Goal: Information Seeking & Learning: Learn about a topic

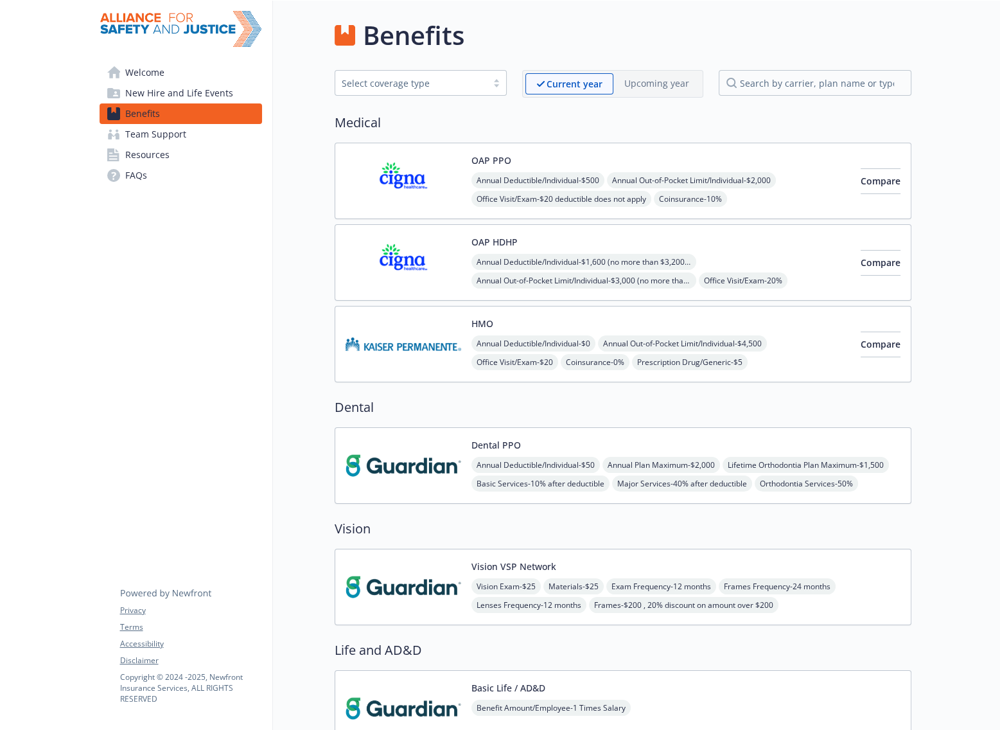
scroll to position [1579, 0]
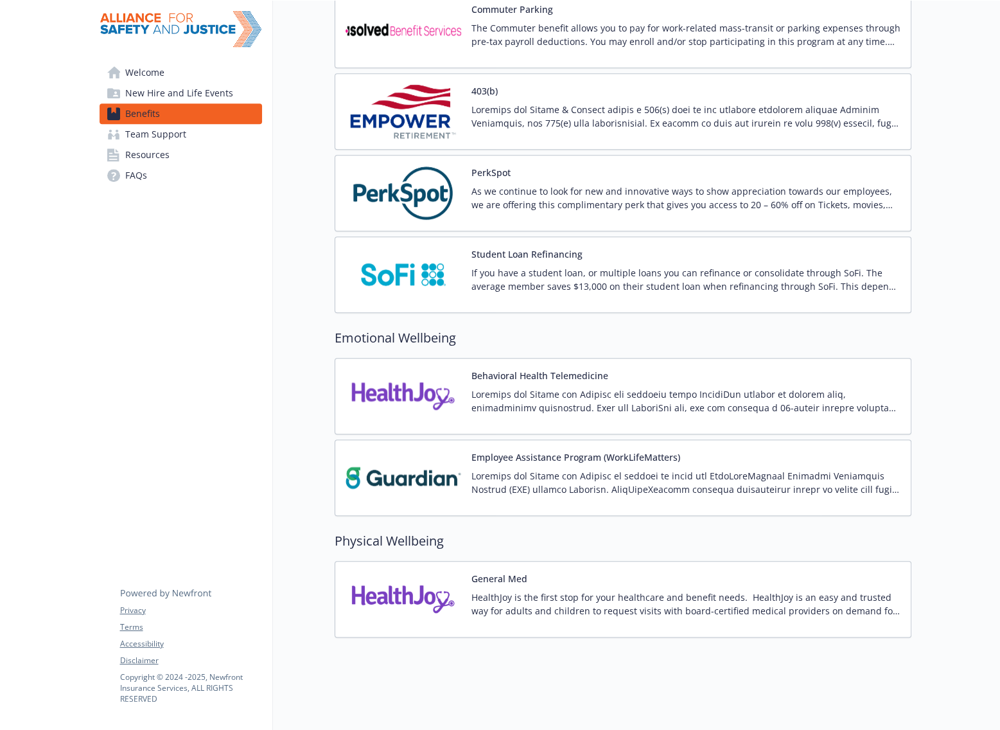
click at [662, 390] on p at bounding box center [685, 400] width 429 height 27
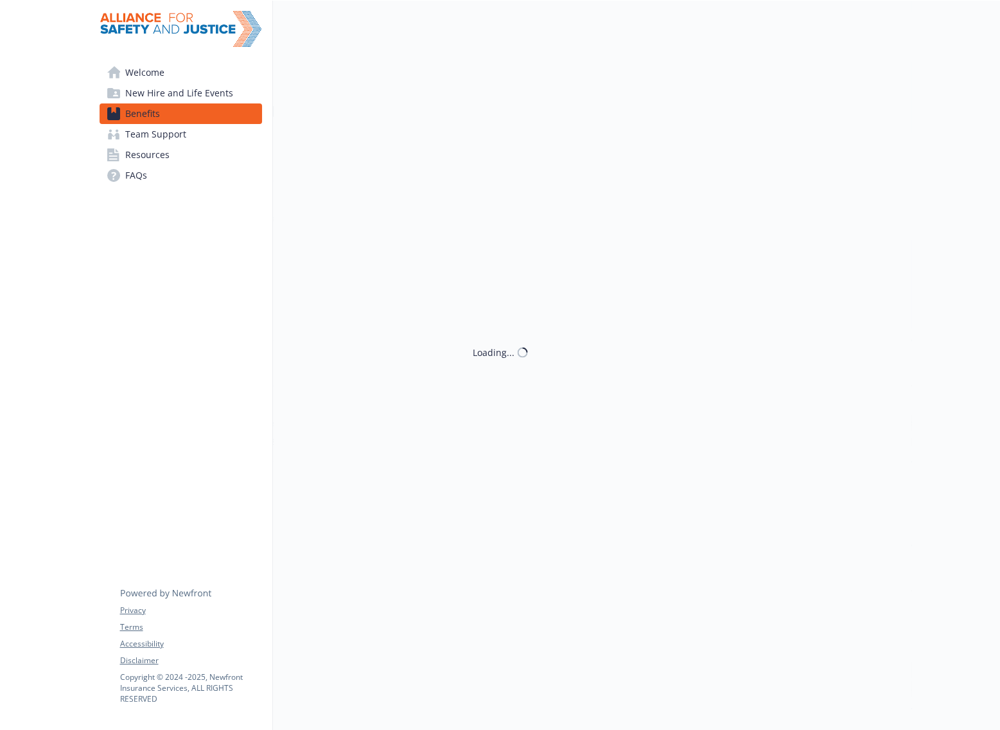
scroll to position [1579, 0]
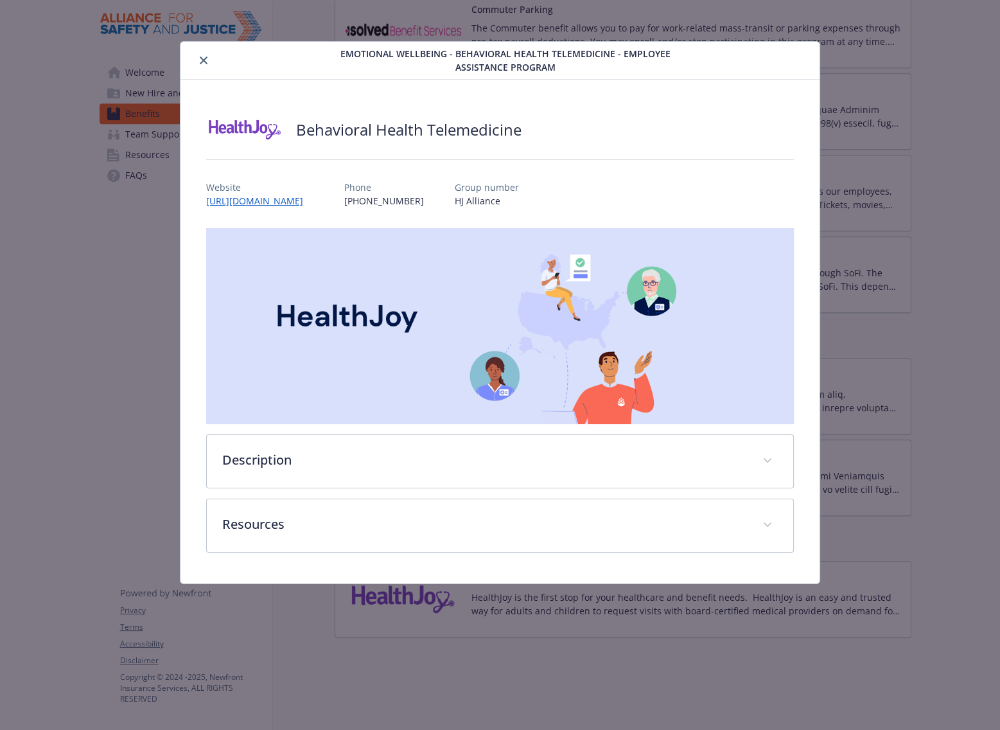
click at [203, 65] on button "close" at bounding box center [203, 60] width 15 height 15
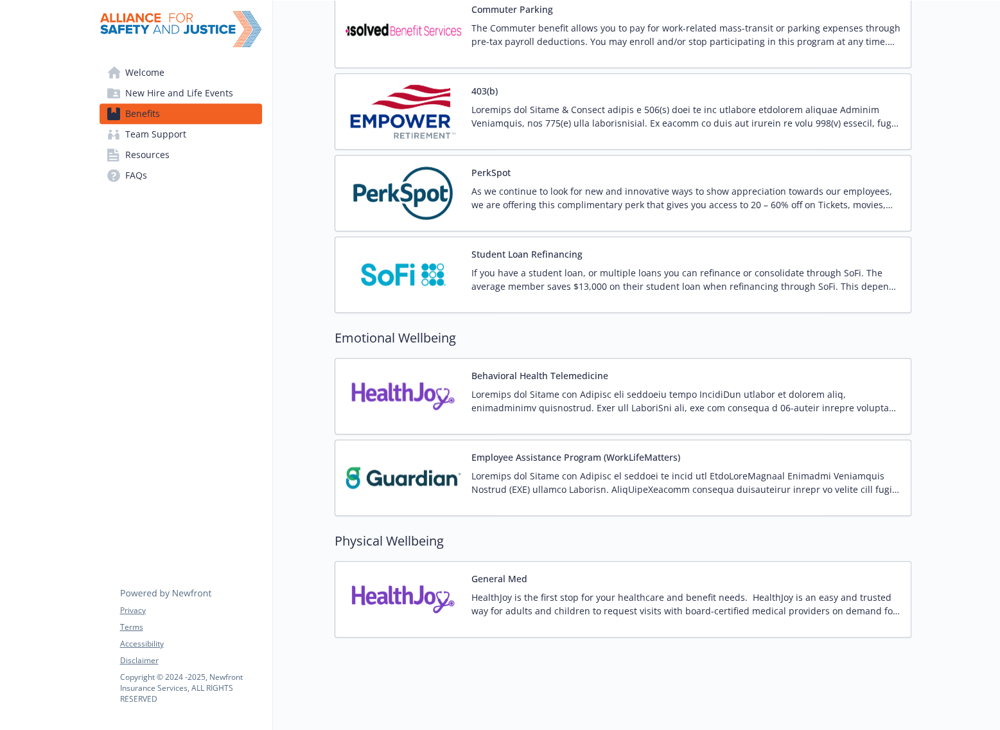
click at [738, 608] on div "HealthJoy is the first stop for your healthcare and benefit needs. HealthJoy is…" at bounding box center [685, 608] width 429 height 36
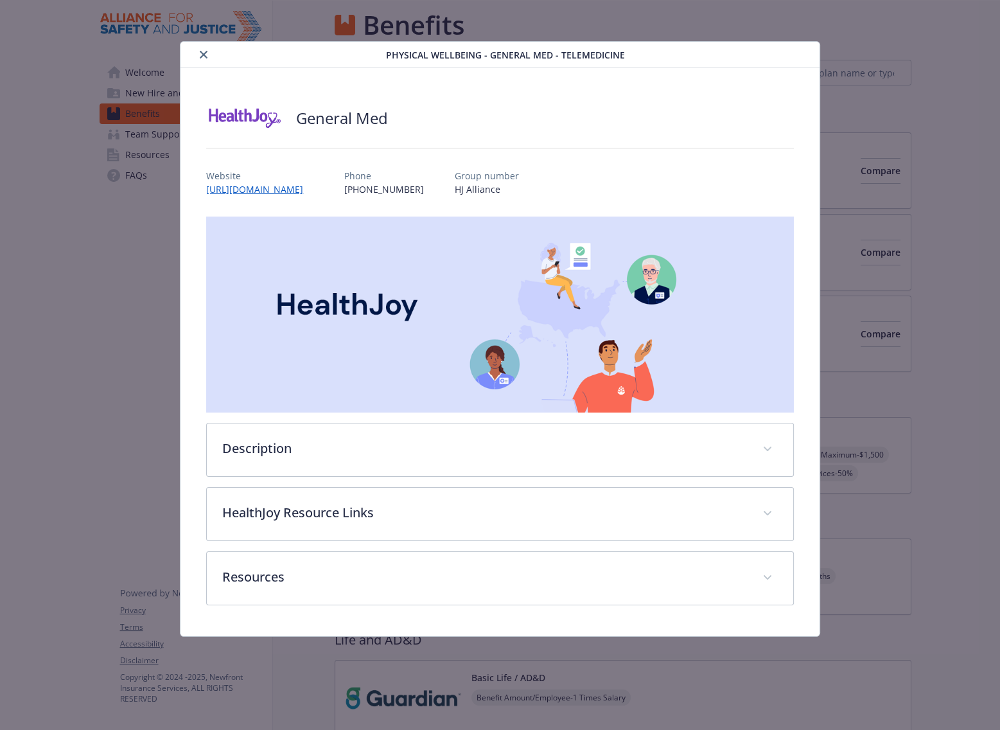
scroll to position [1579, 0]
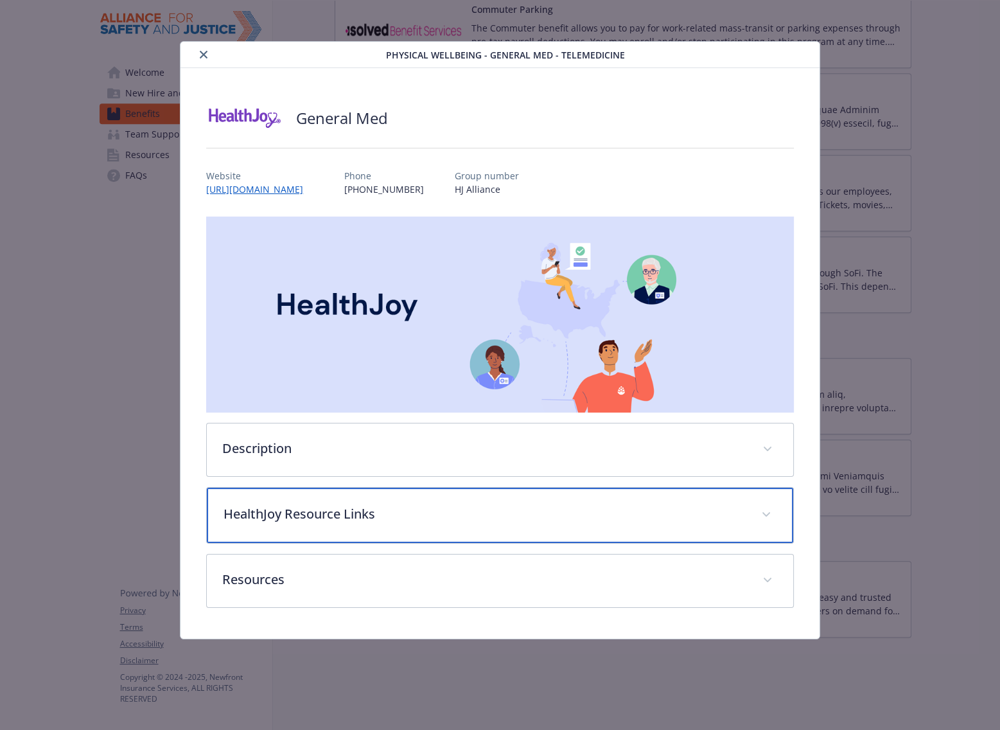
click at [392, 502] on div "HealthJoy Resource Links" at bounding box center [500, 515] width 586 height 55
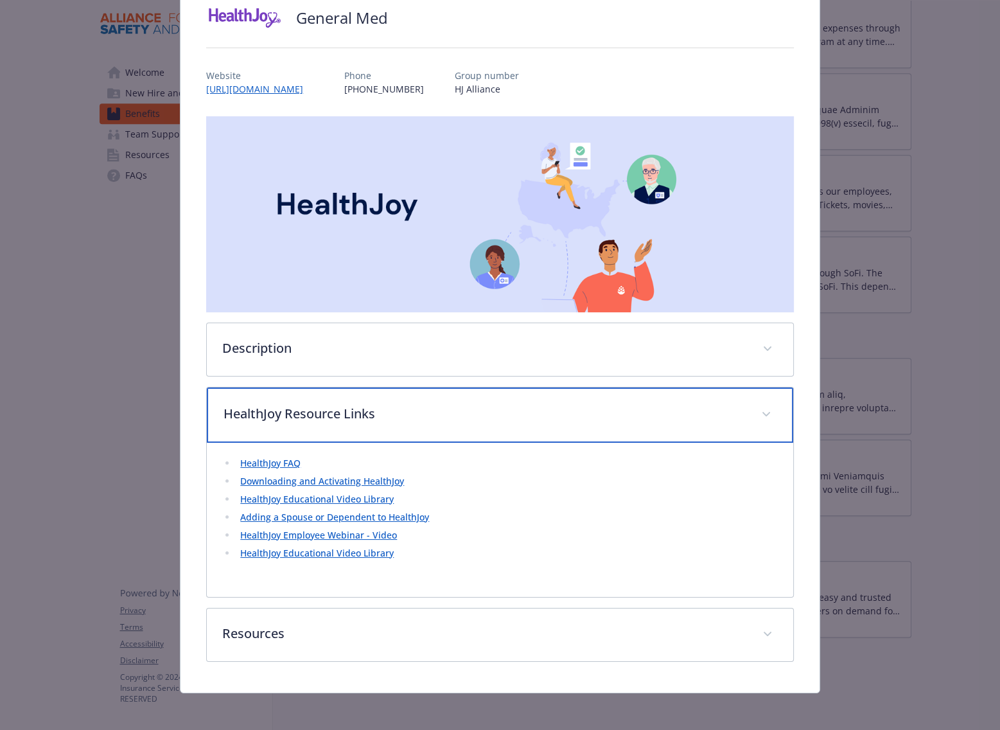
scroll to position [101, 0]
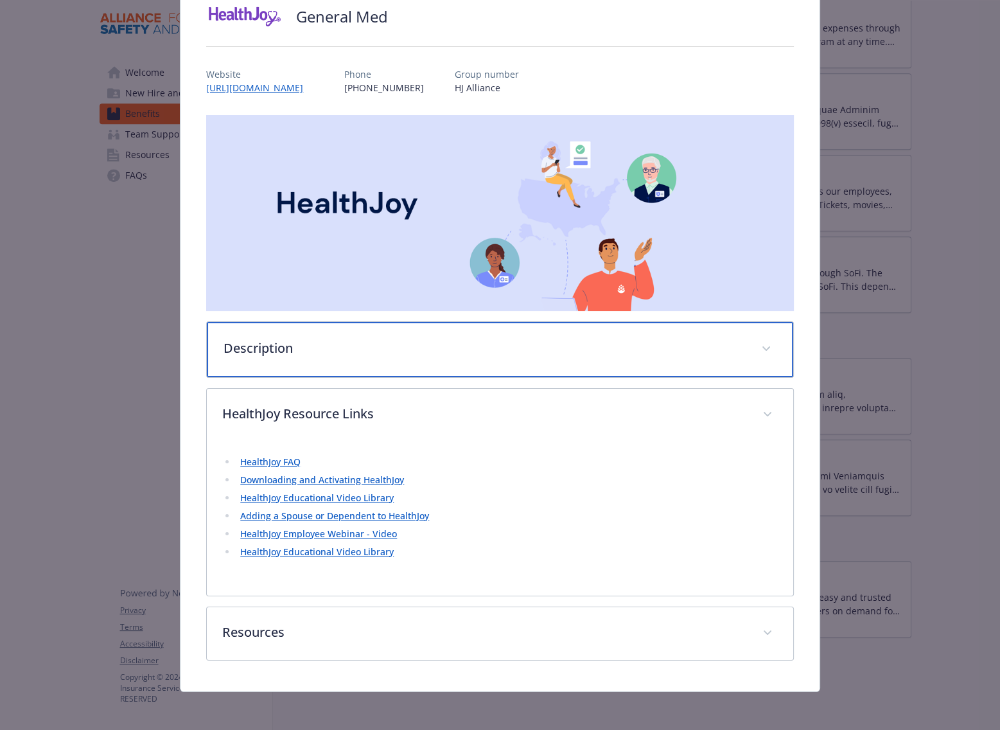
click at [340, 361] on div "Description" at bounding box center [500, 349] width 586 height 55
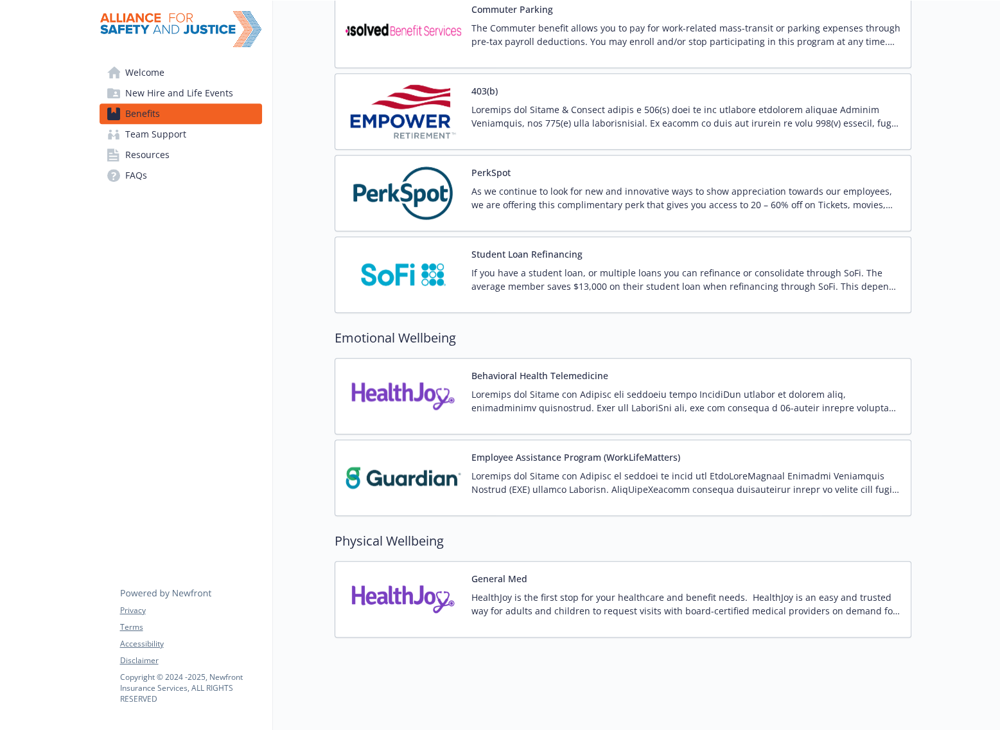
click at [584, 396] on p at bounding box center [685, 400] width 429 height 27
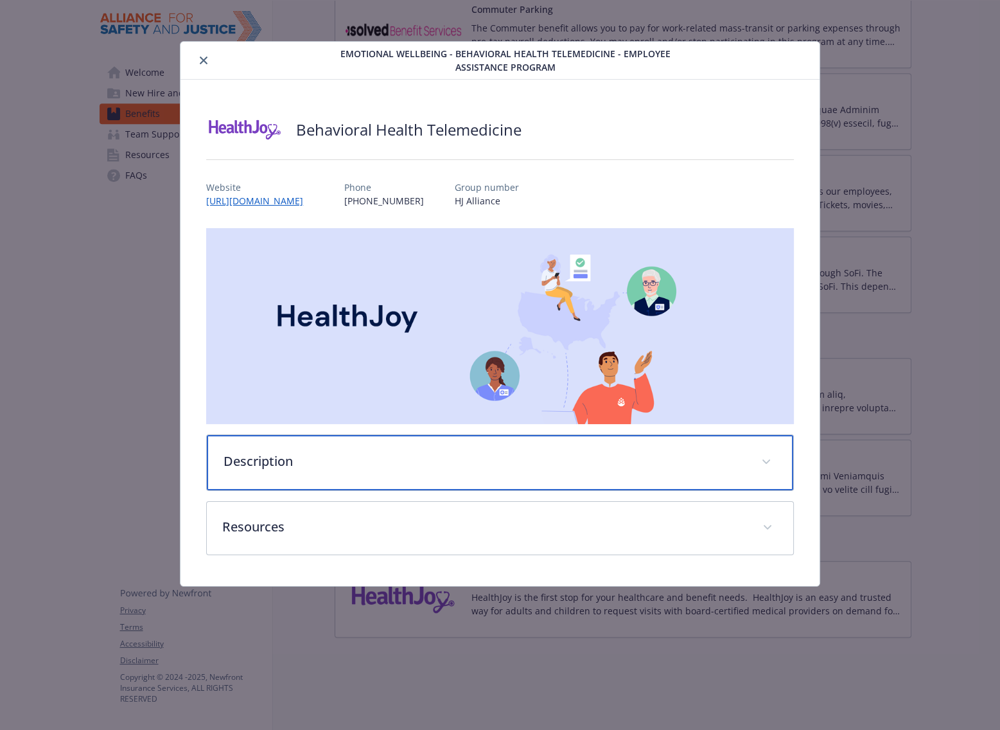
click at [326, 465] on p "Description" at bounding box center [485, 461] width 522 height 19
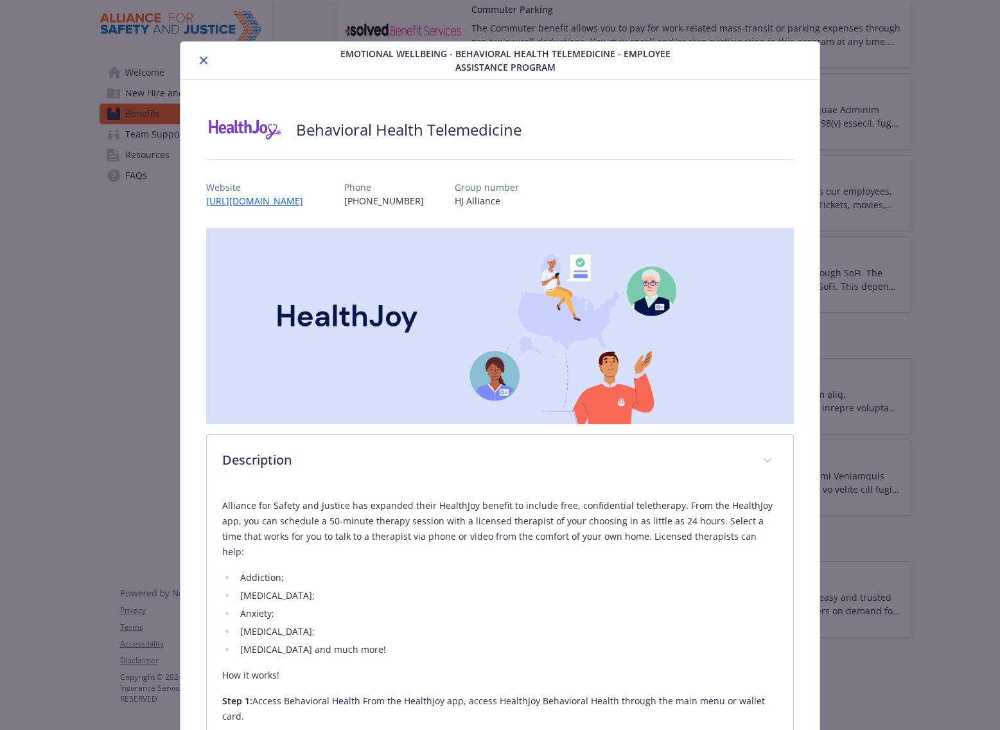
click at [205, 66] on button "close" at bounding box center [203, 60] width 15 height 15
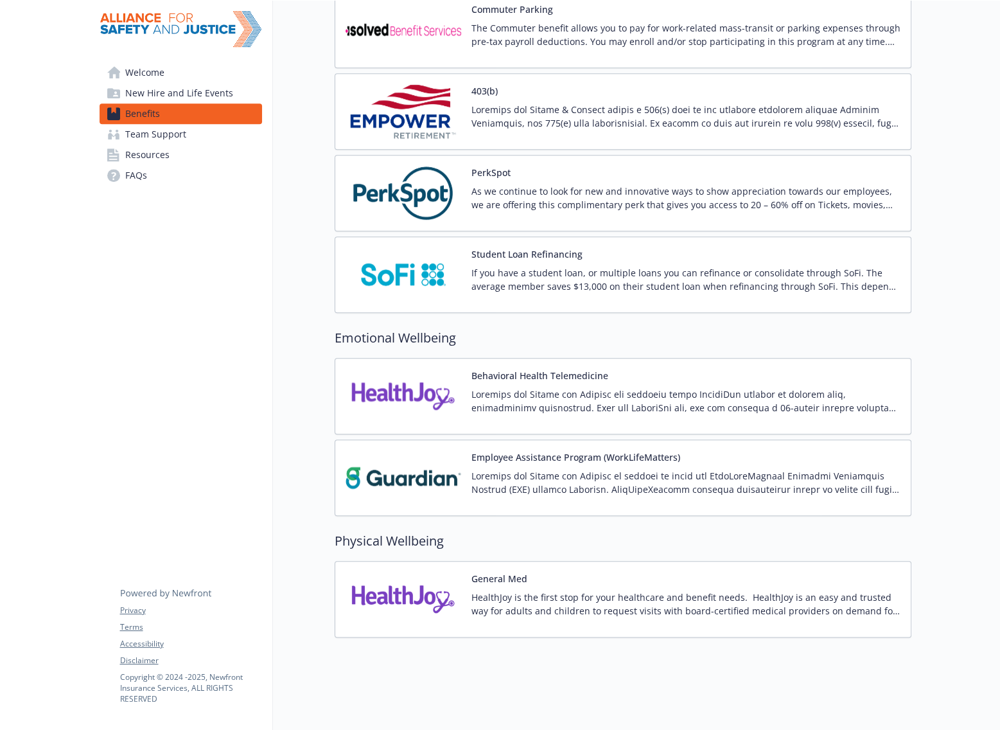
scroll to position [1580, 0]
